Goal: Navigation & Orientation: Find specific page/section

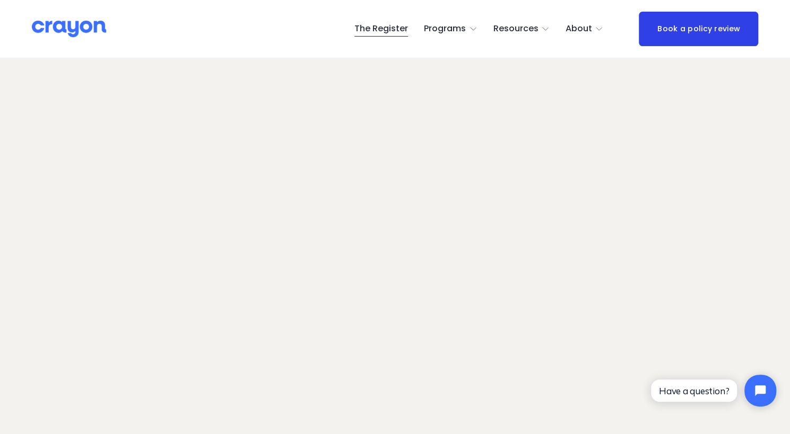
click at [86, 28] on img at bounding box center [69, 29] width 74 height 19
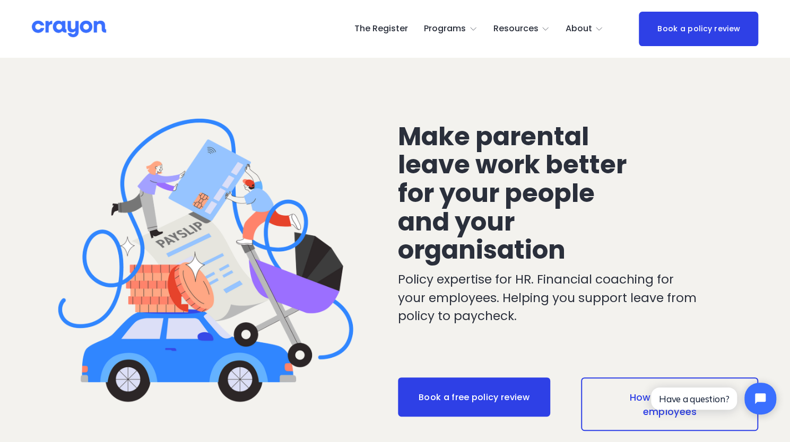
click at [391, 31] on link "The Register" at bounding box center [381, 29] width 54 height 17
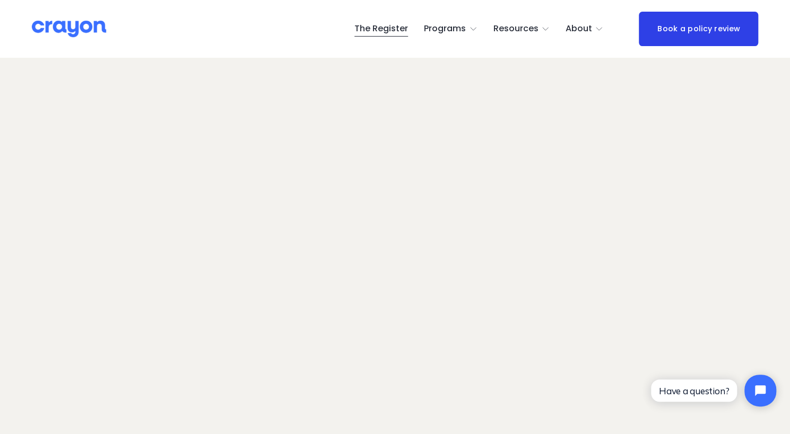
click at [262, 40] on div "The Register Programs Pulse: Annual Financial Health Check" at bounding box center [395, 29] width 726 height 34
